Goal: Information Seeking & Learning: Check status

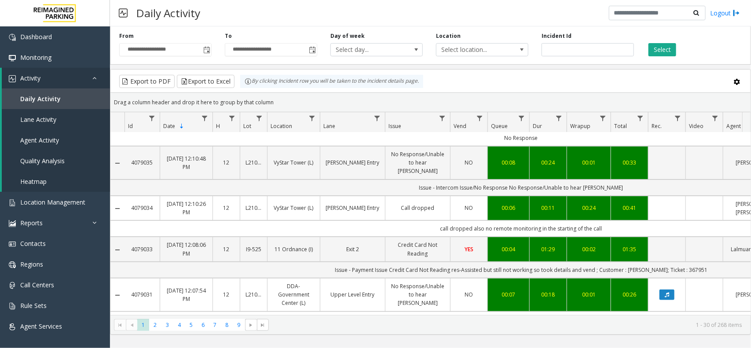
scroll to position [55, 0]
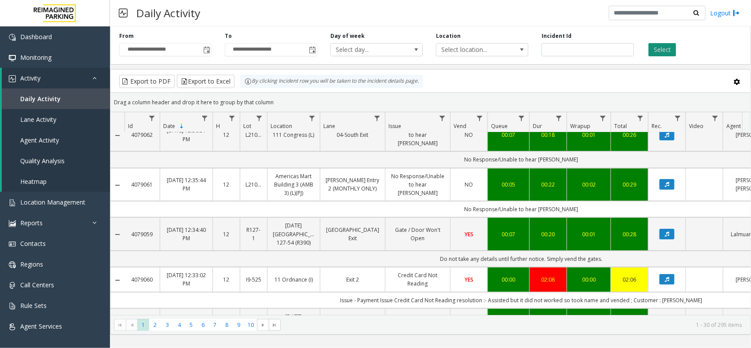
click at [666, 53] on button "Select" at bounding box center [663, 49] width 28 height 13
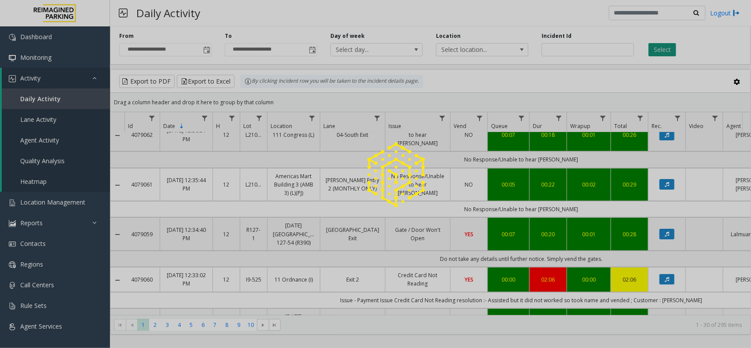
click at [666, 53] on div at bounding box center [375, 174] width 751 height 348
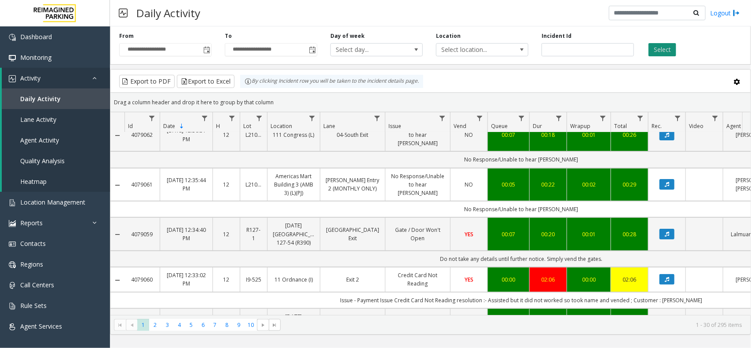
click at [666, 53] on button "Select" at bounding box center [663, 49] width 28 height 13
drag, startPoint x: 208, startPoint y: 9, endPoint x: 138, endPoint y: 12, distance: 70.5
click at [138, 12] on div "Daily Activity Logout" at bounding box center [430, 13] width 641 height 26
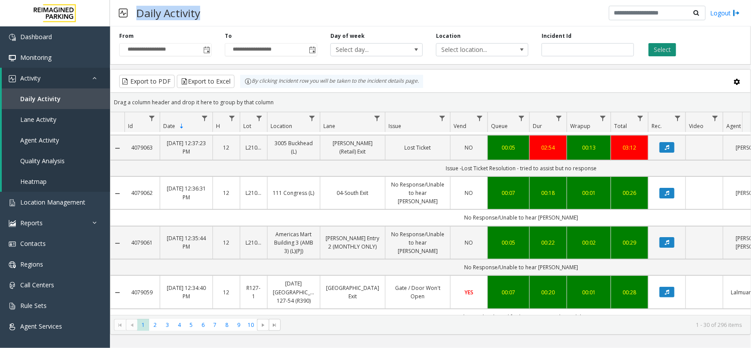
click at [659, 49] on button "Select" at bounding box center [663, 49] width 28 height 13
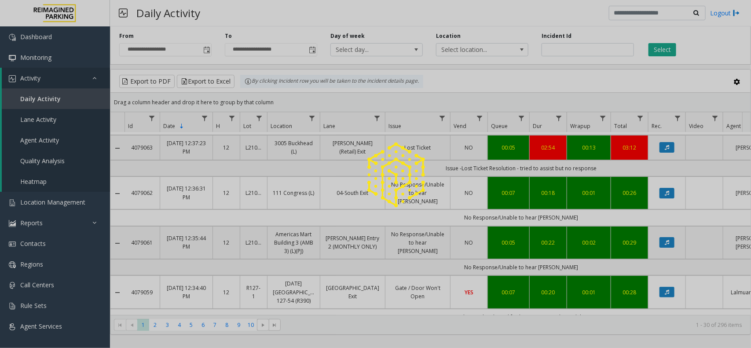
click at [711, 49] on div at bounding box center [375, 174] width 751 height 348
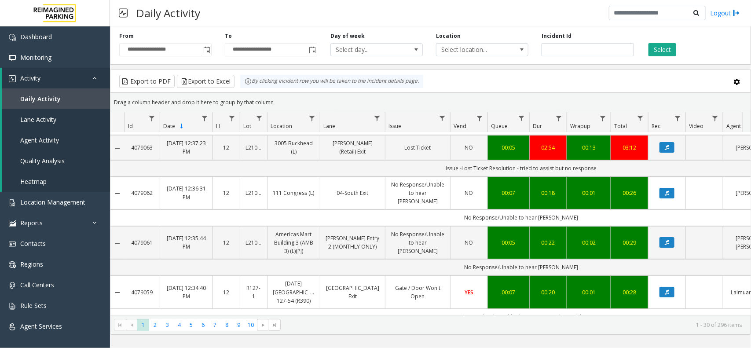
scroll to position [0, 0]
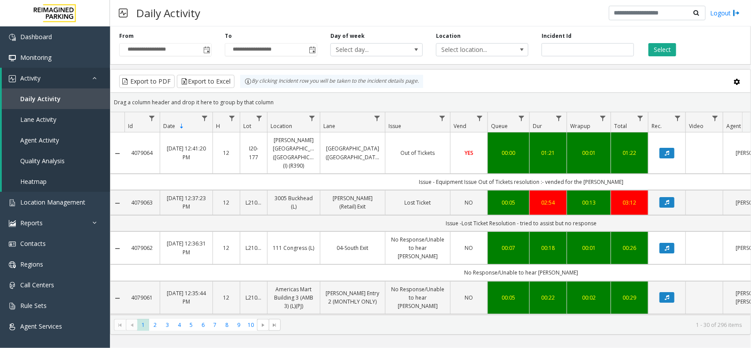
click at [701, 31] on div "**********" at bounding box center [430, 44] width 641 height 42
click at [749, 28] on div "**********" at bounding box center [430, 44] width 641 height 42
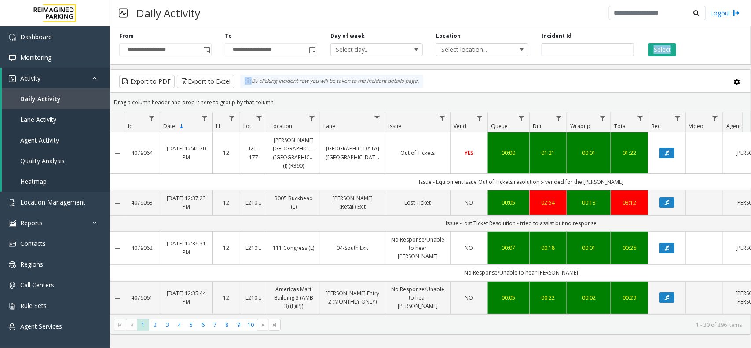
click at [718, 51] on div "Select" at bounding box center [694, 44] width 106 height 24
click at [734, 40] on div "Select" at bounding box center [694, 44] width 106 height 24
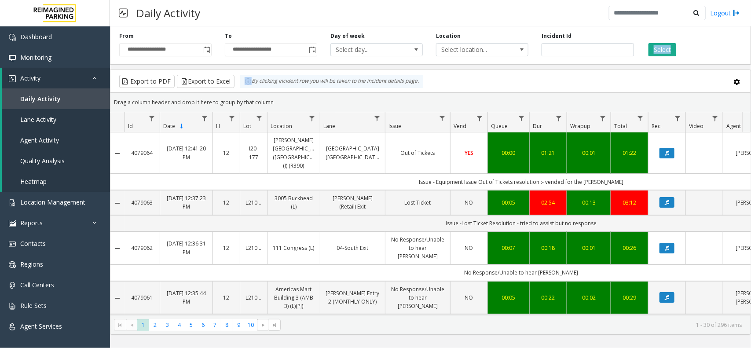
click at [734, 40] on div "Select" at bounding box center [694, 44] width 106 height 24
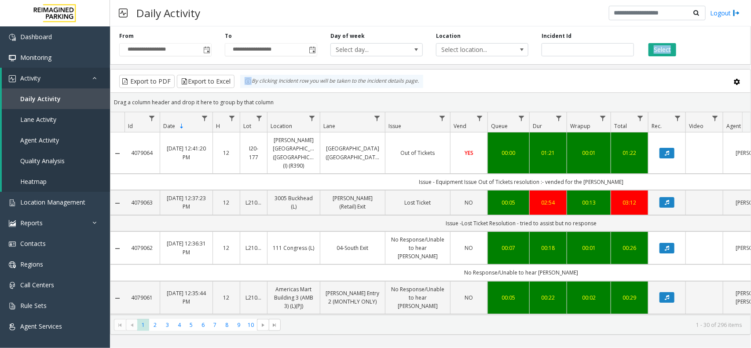
click at [734, 40] on div "Select" at bounding box center [694, 44] width 106 height 24
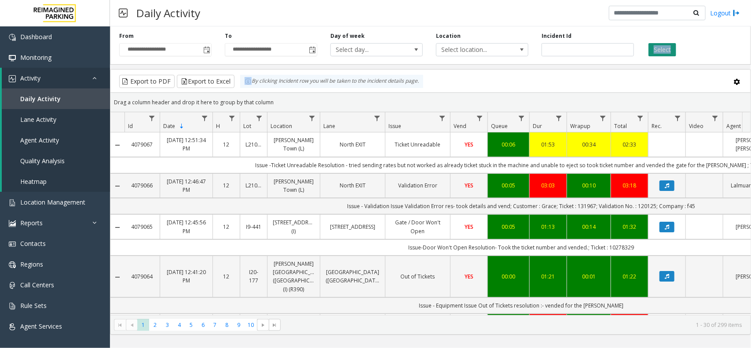
click at [671, 54] on button "Select" at bounding box center [663, 49] width 28 height 13
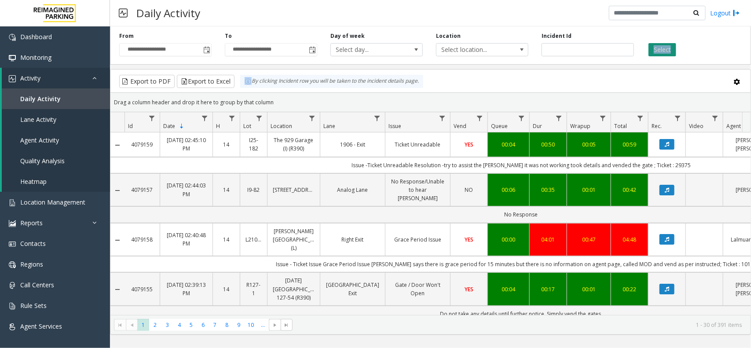
click at [666, 52] on button "Select" at bounding box center [663, 49] width 28 height 13
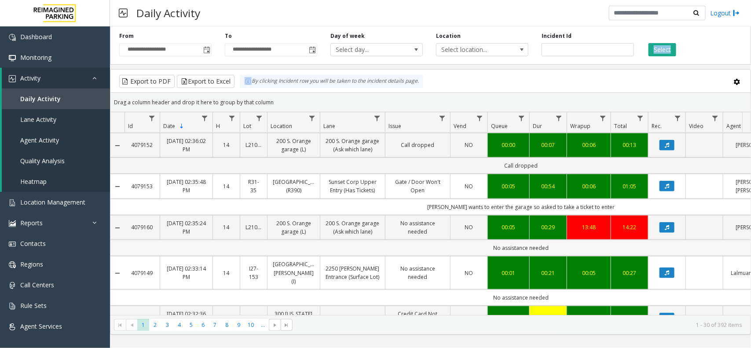
drag, startPoint x: 493, startPoint y: 232, endPoint x: 580, endPoint y: 234, distance: 86.7
click at [580, 240] on td "No assistance needed" at bounding box center [522, 248] width 794 height 16
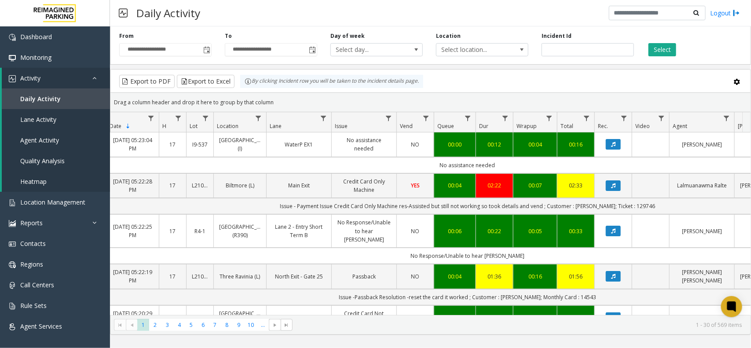
scroll to position [0, 102]
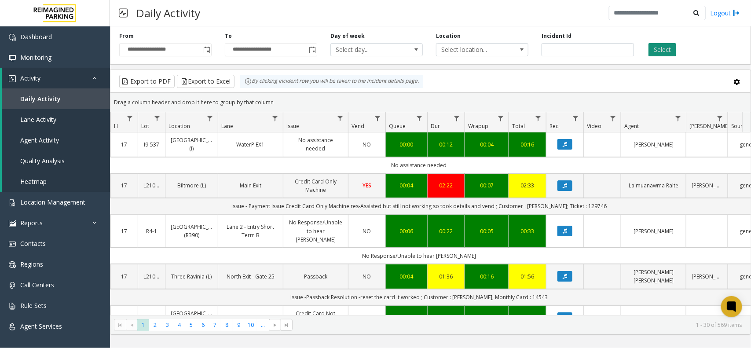
click at [660, 54] on button "Select" at bounding box center [663, 49] width 28 height 13
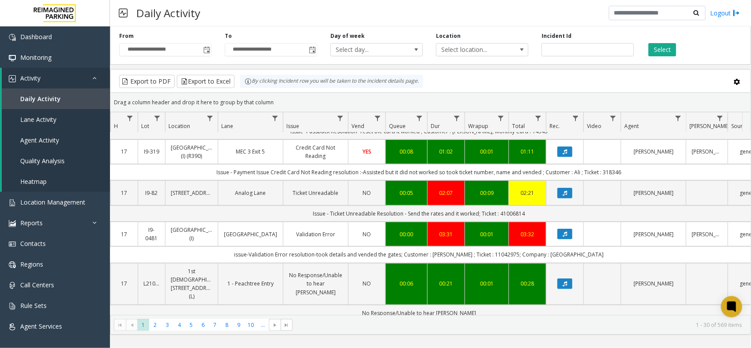
scroll to position [220, 102]
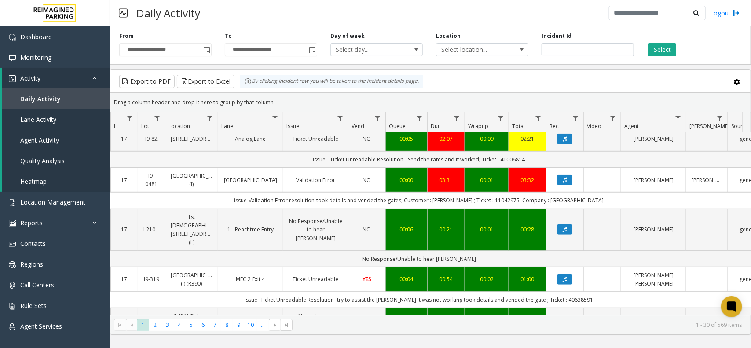
click at [511, 168] on td "Issue - Ticket Unreadable Resolution - Send the rates and it worked; Ticket : 4…" at bounding box center [419, 159] width 794 height 16
copy td "41006814"
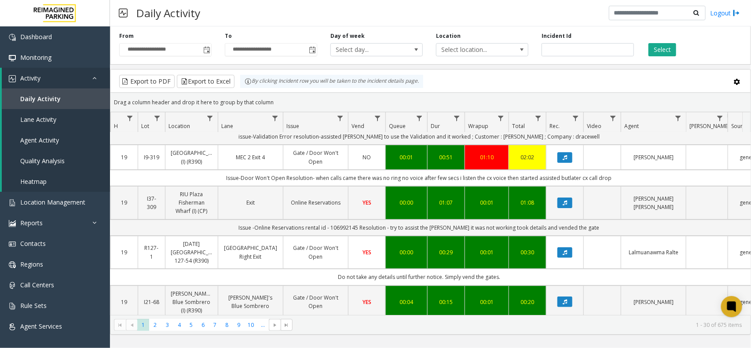
scroll to position [0, 102]
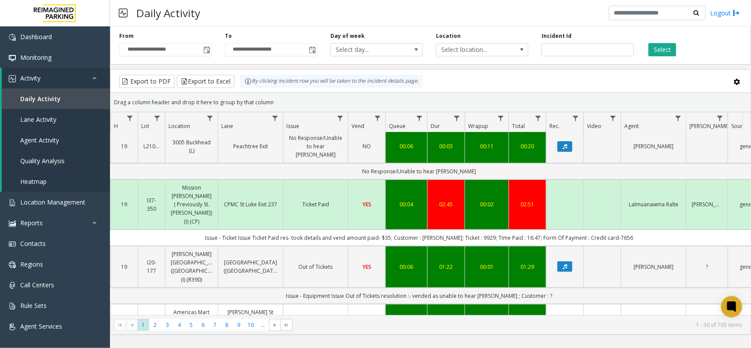
scroll to position [0, 102]
